Goal: Check status: Check status

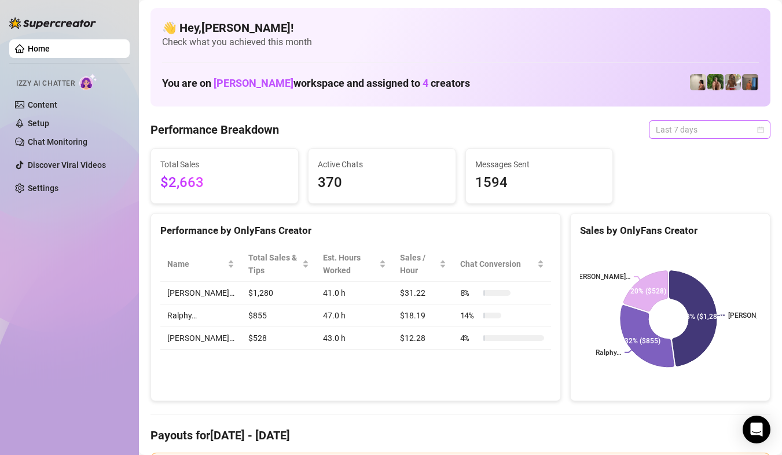
click at [754, 133] on div "Last 7 days" at bounding box center [710, 129] width 122 height 19
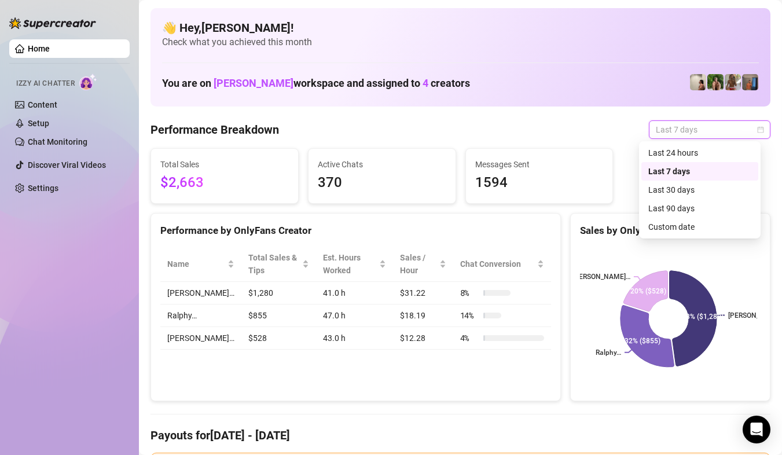
click at [754, 133] on div "Last 7 days" at bounding box center [710, 129] width 122 height 19
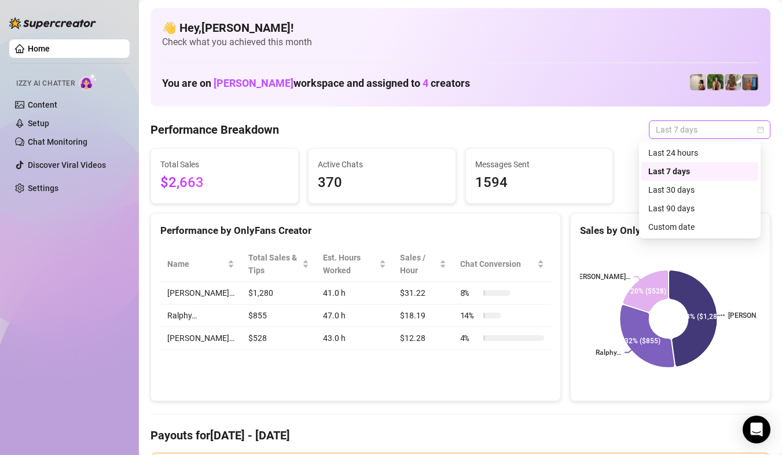
click at [668, 133] on span "Last 7 days" at bounding box center [710, 129] width 108 height 17
click at [673, 221] on div "Custom date" at bounding box center [699, 227] width 103 height 13
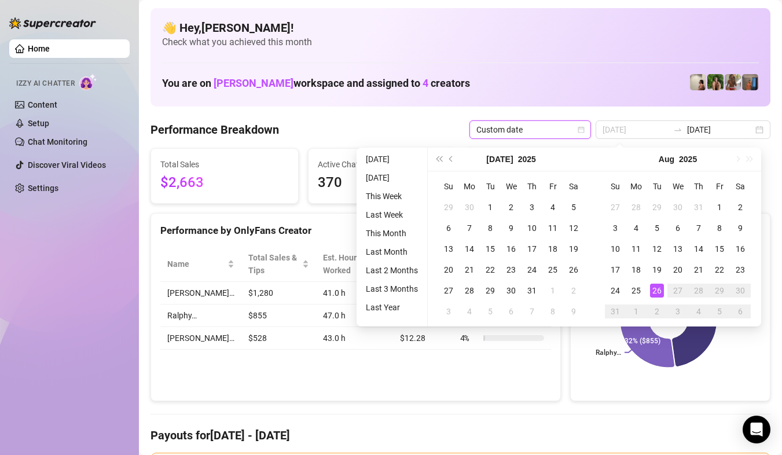
type input "[DATE]"
click at [658, 284] on div "26" at bounding box center [657, 291] width 14 height 14
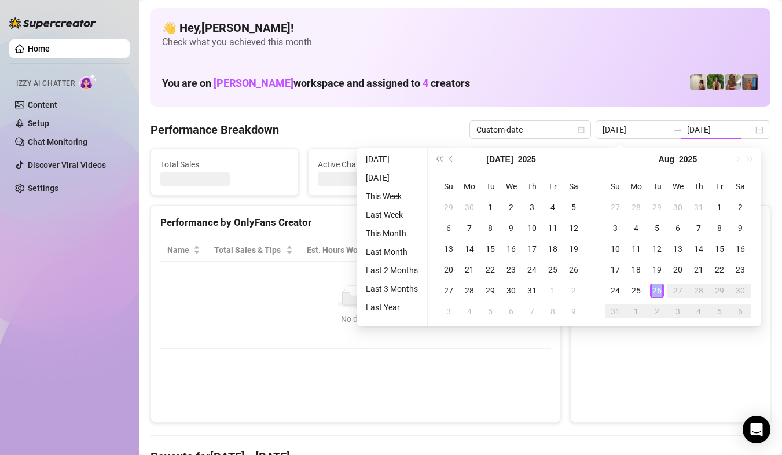
type input "[DATE]"
